Goal: Navigation & Orientation: Find specific page/section

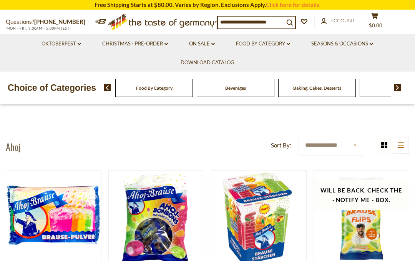
click at [213, 45] on link "On Sale dropdown_arrow" at bounding box center [202, 44] width 26 height 8
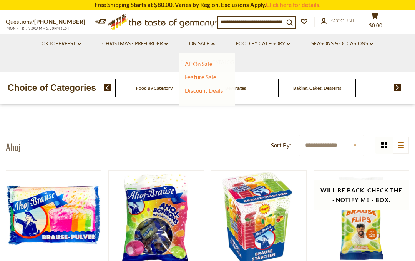
click at [208, 65] on link "All On Sale" at bounding box center [199, 63] width 28 height 7
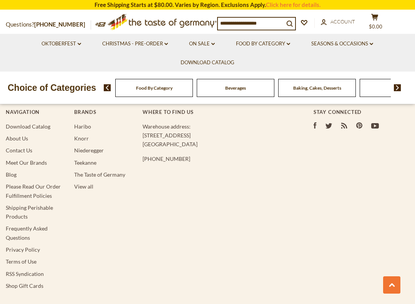
scroll to position [557, 0]
click at [38, 226] on link "Frequently Asked Questions" at bounding box center [27, 233] width 42 height 15
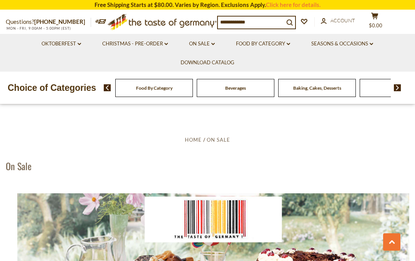
scroll to position [578, 0]
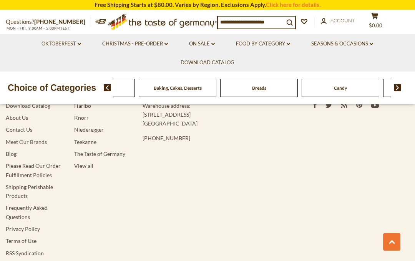
click at [107, 87] on span "Beverages" at bounding box center [96, 88] width 21 height 6
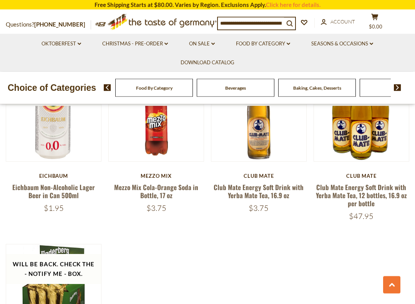
scroll to position [1255, 0]
